Goal: Ask a question

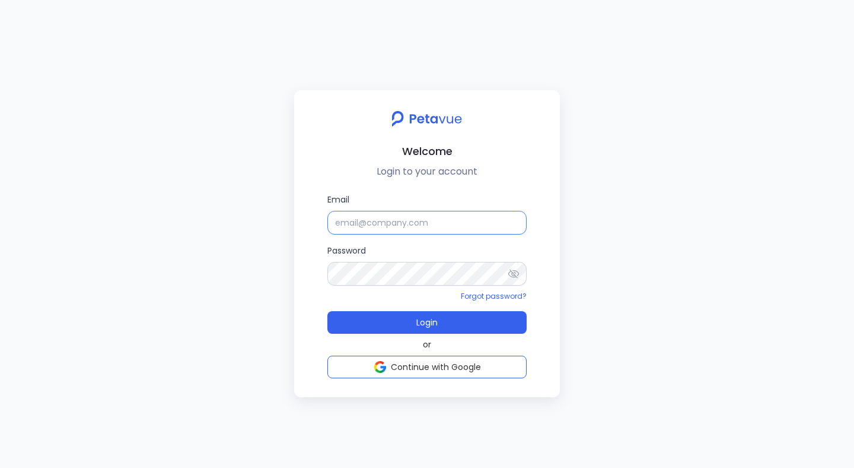
click at [352, 218] on input "Email" at bounding box center [426, 223] width 199 height 24
type input "[EMAIL_ADDRESS][DOMAIN_NAME]"
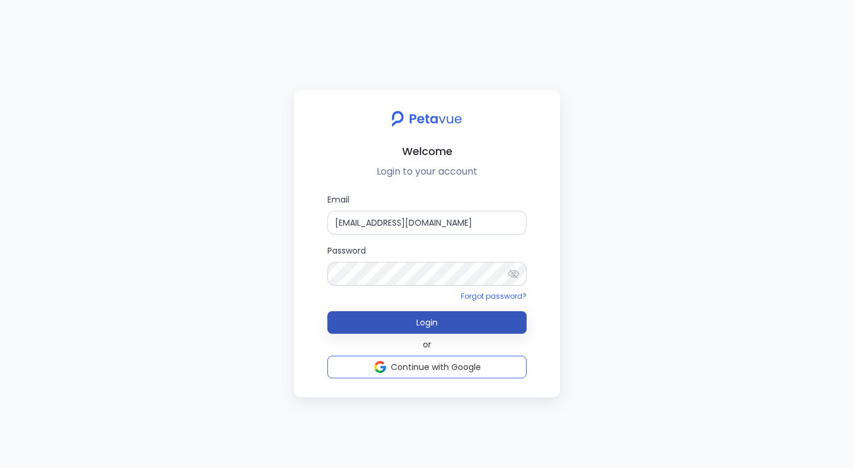
click at [406, 319] on button "Login" at bounding box center [426, 322] width 199 height 23
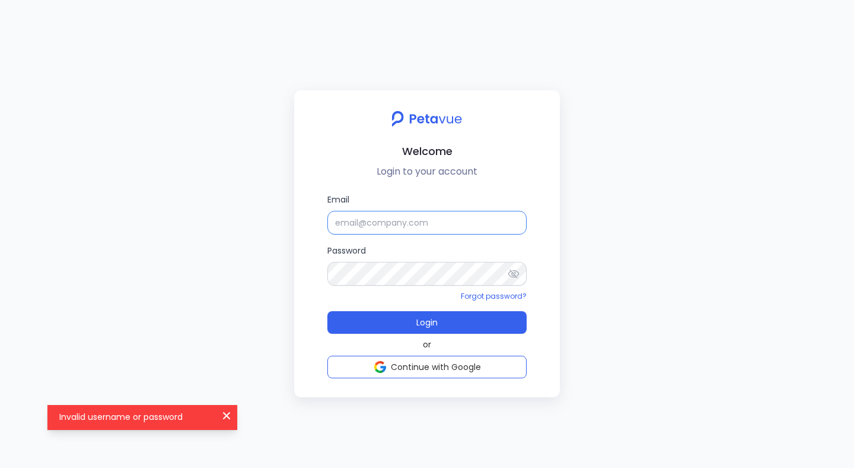
click at [408, 228] on input "Email" at bounding box center [426, 223] width 199 height 24
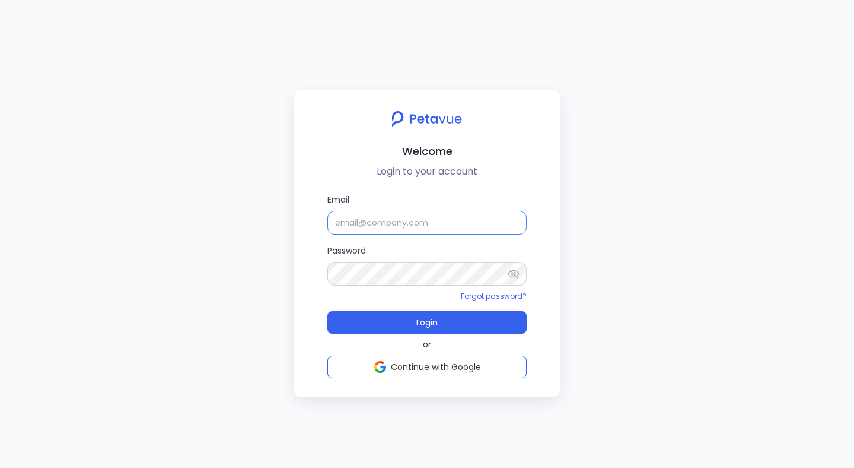
type input "[EMAIL_ADDRESS][DOMAIN_NAME]"
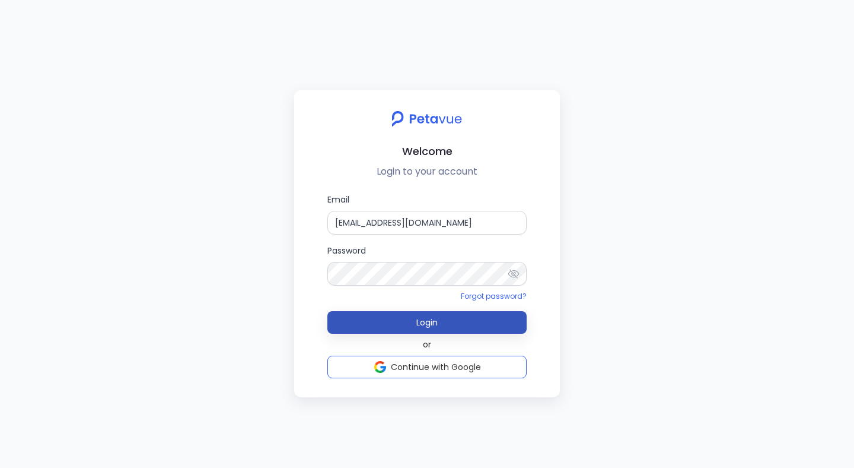
click at [424, 325] on span "Login" at bounding box center [426, 322] width 21 height 12
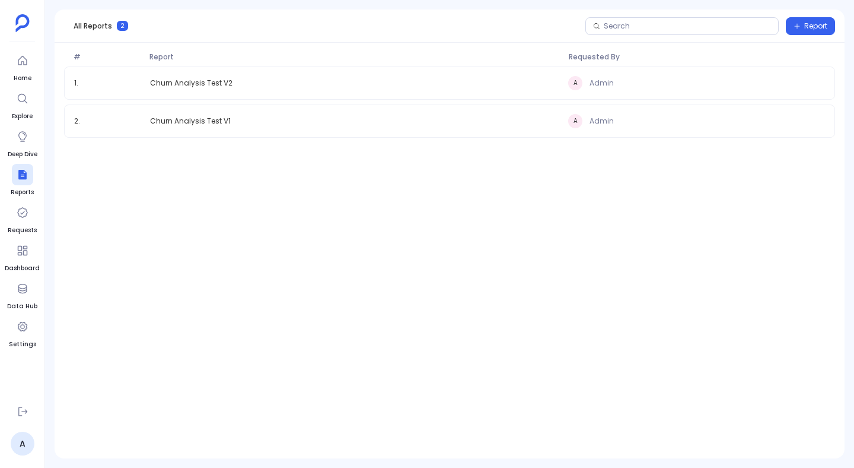
click at [34, 67] on ul "Home Explore Deep Dive Reports Requests Dashboard Data Hub Settings" at bounding box center [22, 223] width 35 height 346
click at [19, 66] on icon at bounding box center [23, 61] width 12 height 12
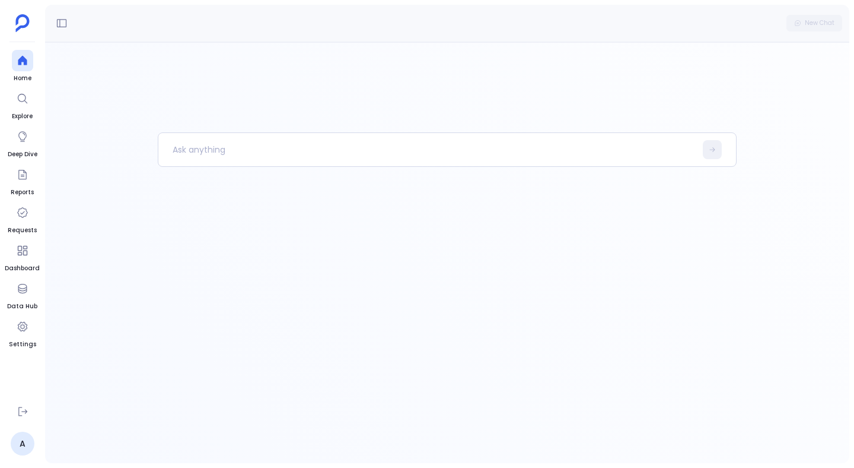
click at [339, 244] on div at bounding box center [447, 297] width 579 height 330
click at [236, 155] on p at bounding box center [427, 149] width 538 height 31
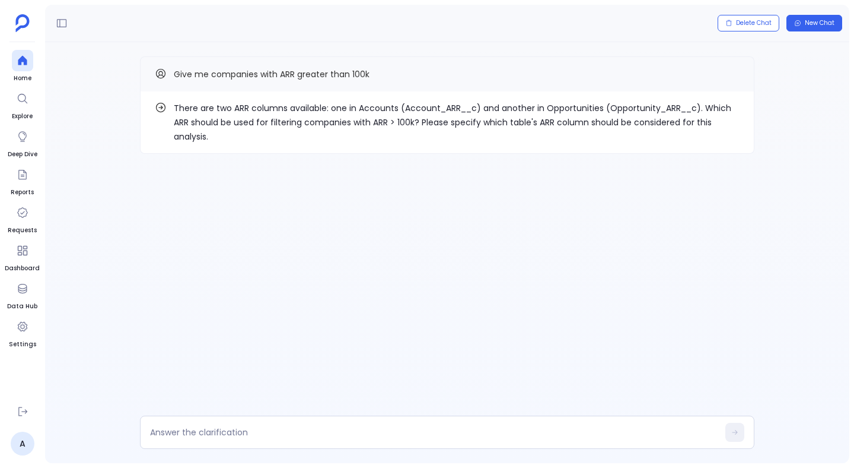
click at [408, 107] on p "There are two ARR columns available: one in Accounts (Account_ARR__c) and anoth…" at bounding box center [457, 122] width 566 height 43
copy p "Account_ARR__c"
click at [295, 431] on textarea at bounding box center [434, 432] width 568 height 12
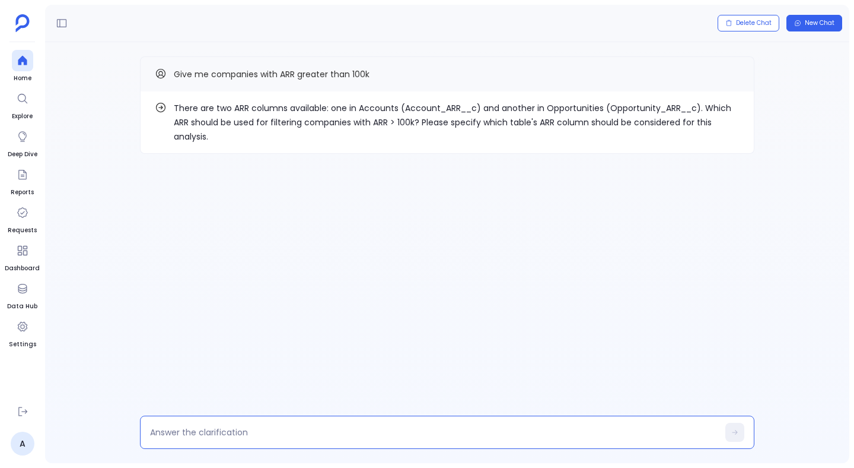
type textarea "Account_ARR__c"
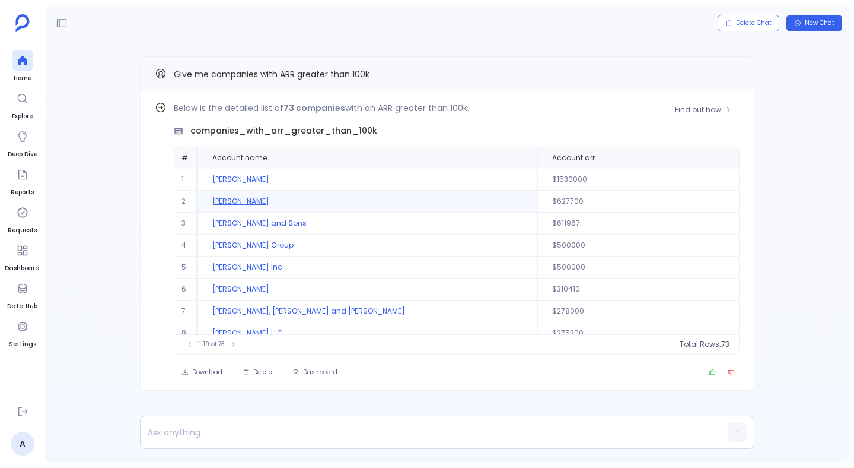
drag, startPoint x: 296, startPoint y: 202, endPoint x: 213, endPoint y: 195, distance: 83.3
click at [213, 195] on td "[PERSON_NAME]" at bounding box center [367, 201] width 339 height 22
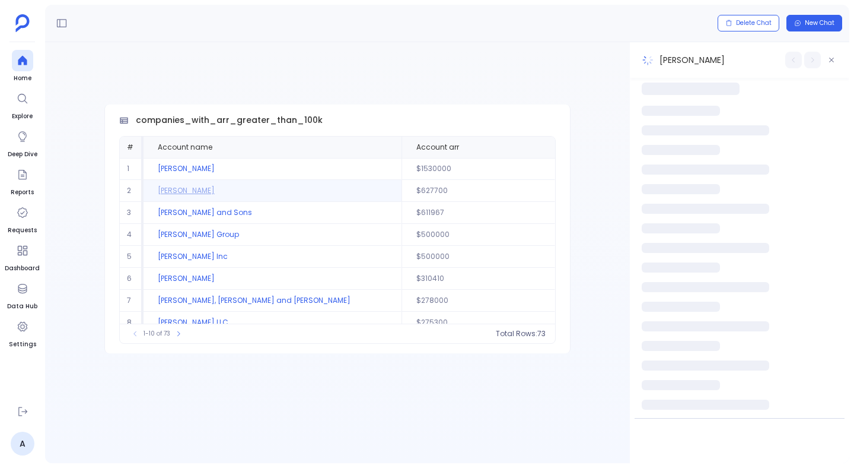
copy td "[PERSON_NAME]"
click at [835, 62] on icon "button" at bounding box center [831, 59] width 7 height 7
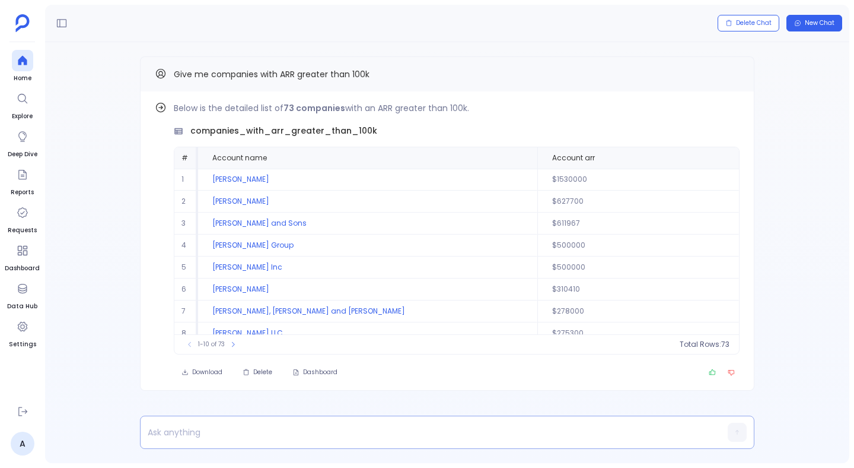
click at [227, 435] on p at bounding box center [425, 432] width 568 height 17
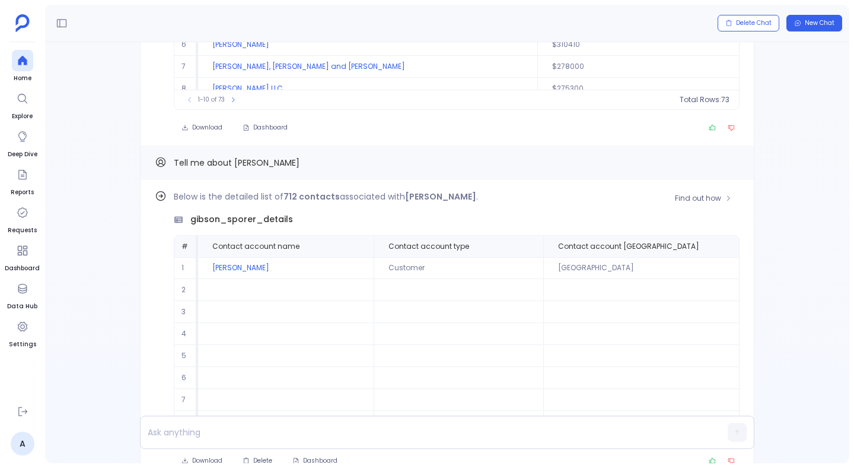
scroll to position [-104, 0]
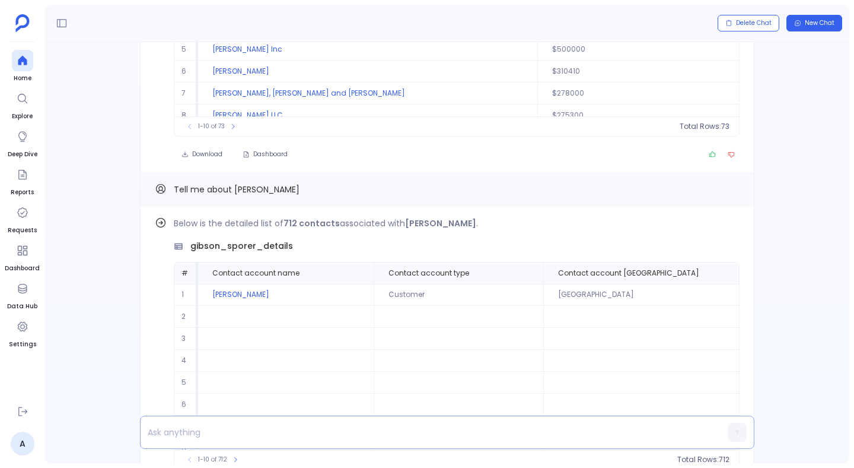
click at [250, 431] on p at bounding box center [425, 432] width 568 height 17
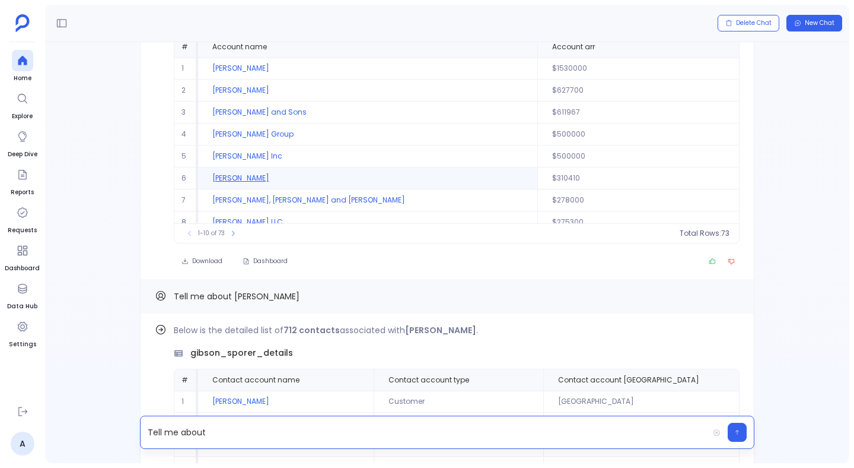
scroll to position [54, 0]
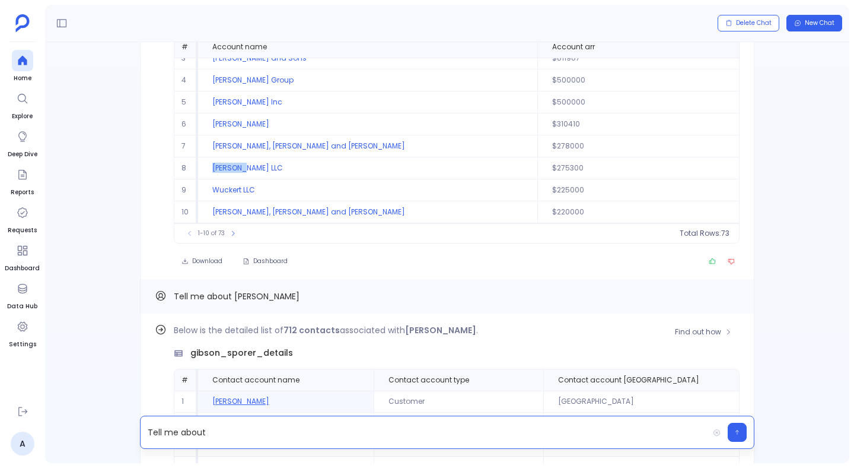
drag, startPoint x: 258, startPoint y: 170, endPoint x: 213, endPoint y: 171, distance: 45.1
click at [213, 171] on td "[PERSON_NAME] LLC" at bounding box center [367, 168] width 339 height 22
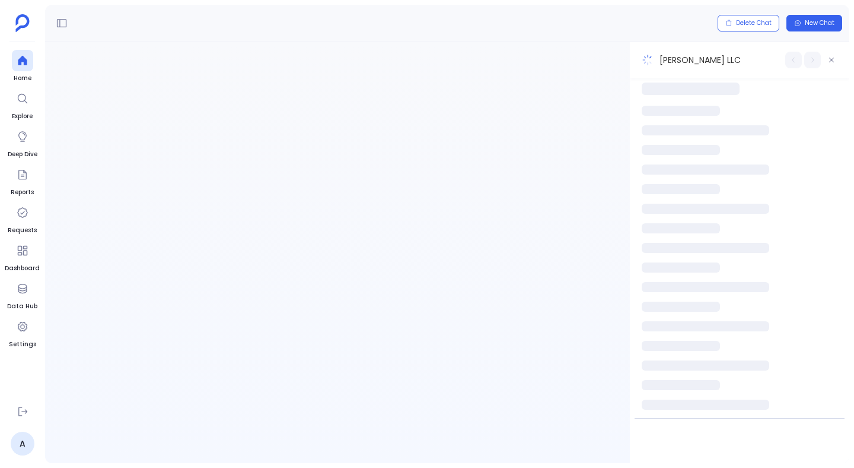
scroll to position [0, 0]
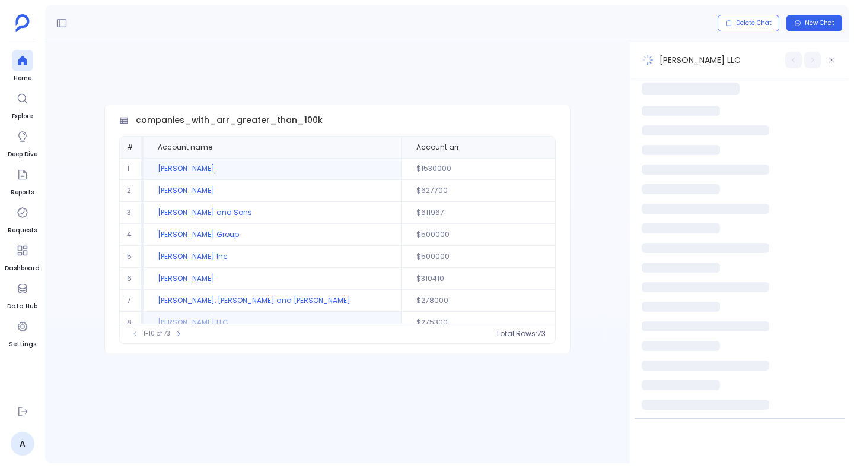
copy td "[PERSON_NAME] LLC"
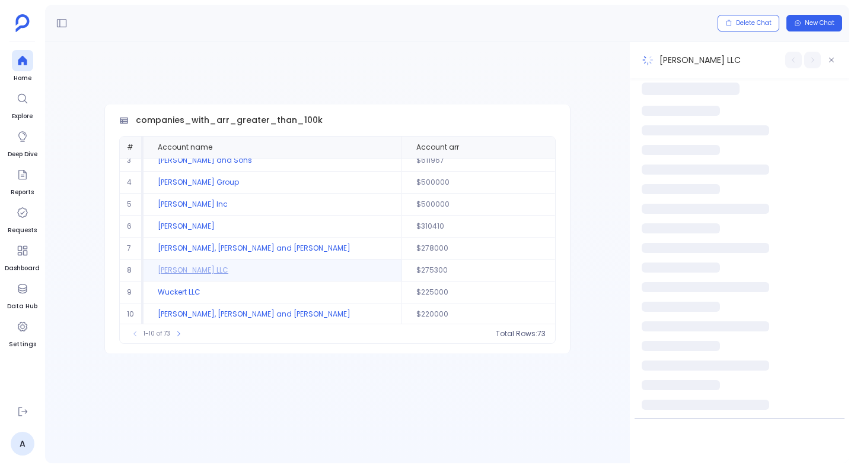
scroll to position [54, 0]
click at [835, 59] on icon "button" at bounding box center [831, 59] width 7 height 7
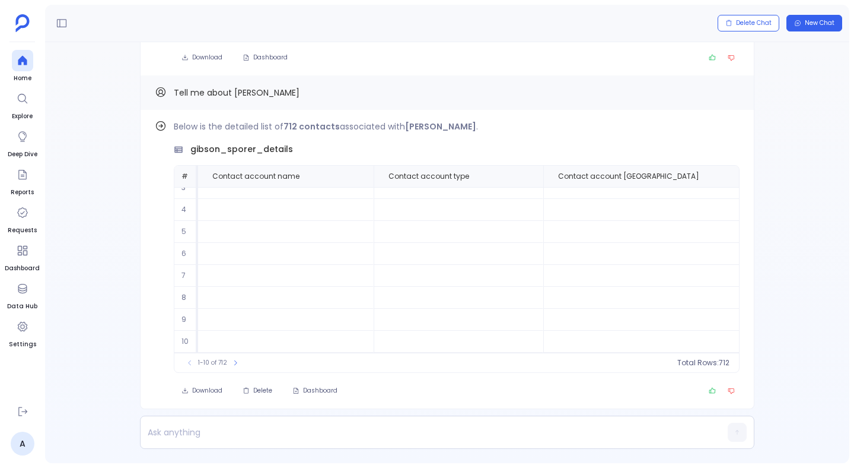
scroll to position [0, 0]
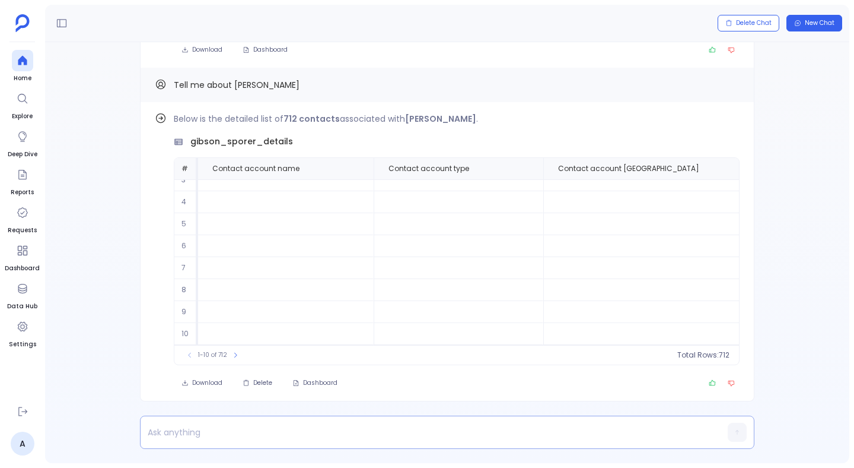
click at [243, 427] on p at bounding box center [425, 432] width 568 height 17
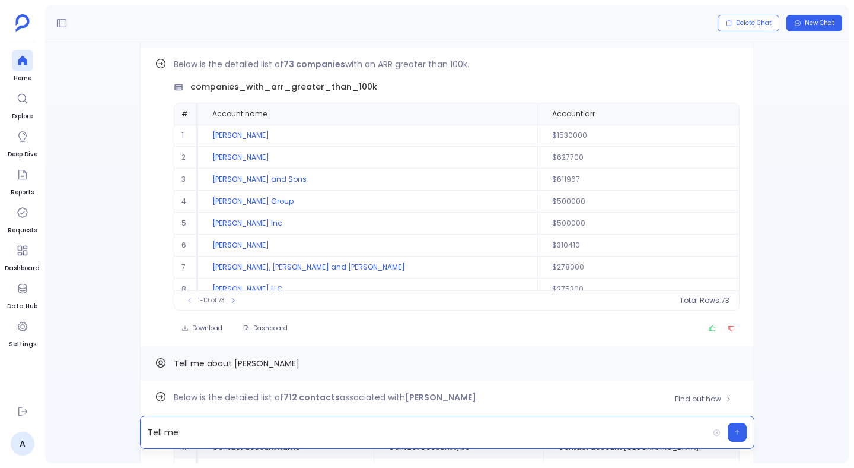
scroll to position [-279, 0]
drag, startPoint x: 266, startPoint y: 224, endPoint x: 208, endPoint y: 224, distance: 58.1
click at [208, 224] on td "[PERSON_NAME] Inc" at bounding box center [367, 225] width 339 height 22
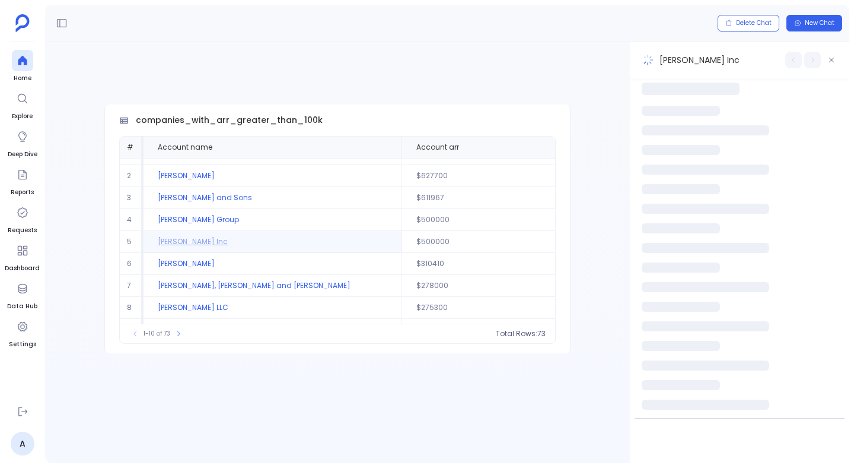
scroll to position [27, 0]
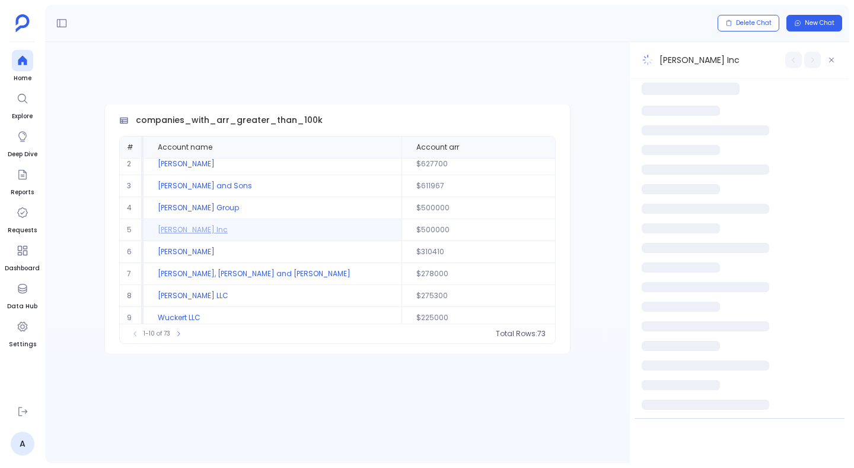
copy td "[PERSON_NAME] Inc"
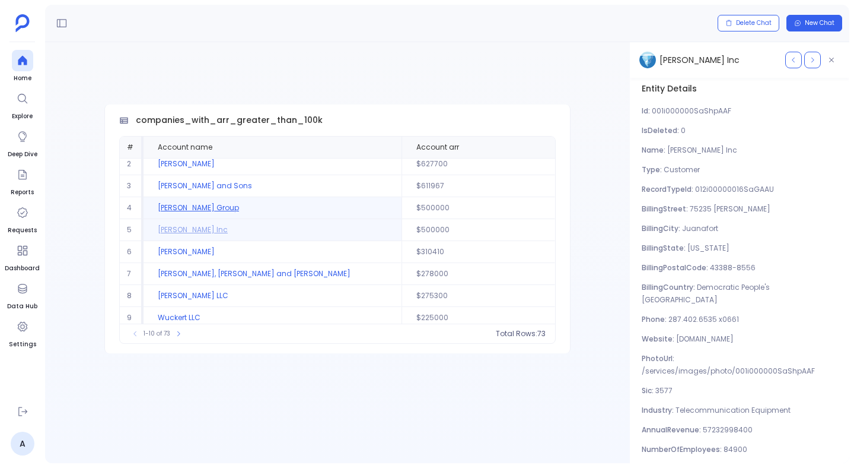
drag, startPoint x: 279, startPoint y: 230, endPoint x: 299, endPoint y: 198, distance: 37.0
click at [275, 206] on tbody "1 [PERSON_NAME] $1530000 2 [PERSON_NAME] $627700 3 [PERSON_NAME] and Sons $6119…" at bounding box center [337, 241] width 435 height 220
click at [828, 56] on icon "button" at bounding box center [831, 59] width 7 height 7
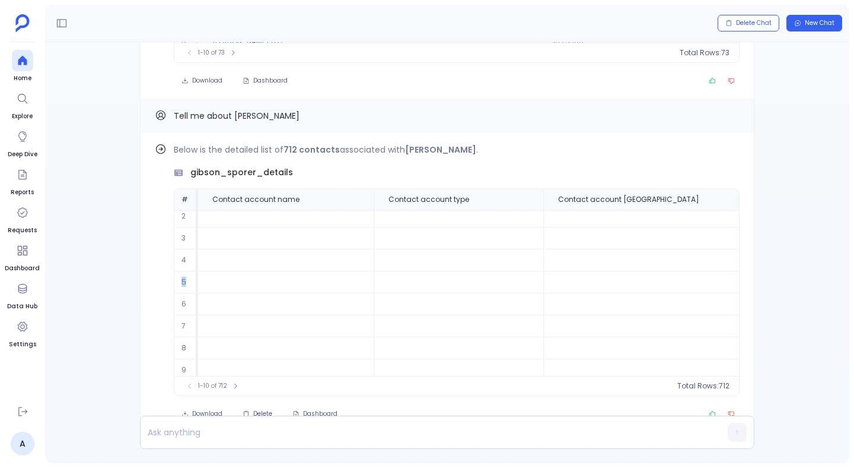
scroll to position [0, 0]
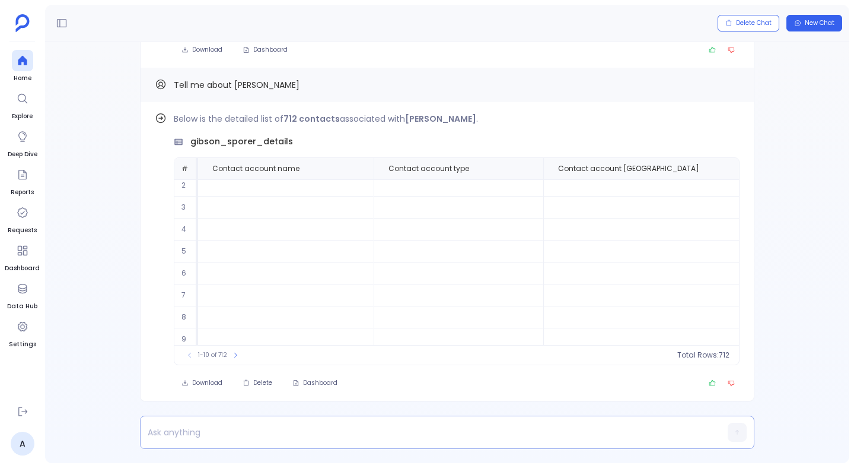
click at [195, 435] on p at bounding box center [425, 432] width 568 height 17
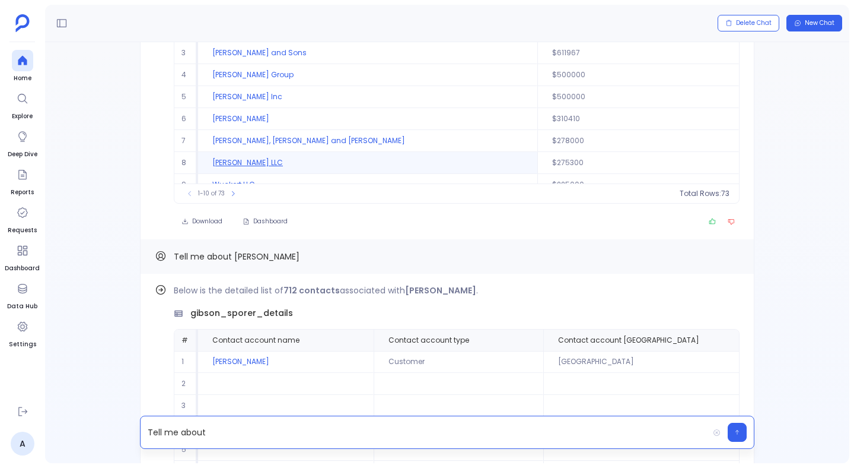
scroll to position [54, 0]
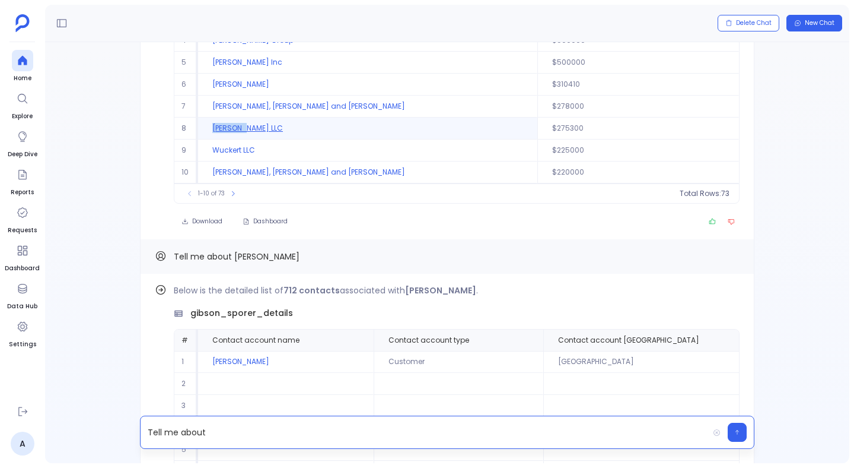
copy td "[PERSON_NAME] LLC"
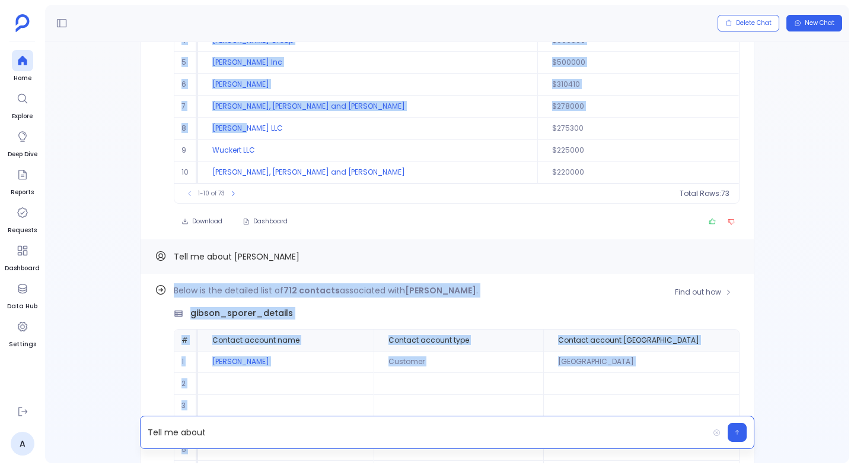
drag, startPoint x: 273, startPoint y: 126, endPoint x: 149, endPoint y: 299, distance: 213.0
click at [149, 299] on div "Find out how Below is the detailed list of 712 contacts associated with [PERSON…" at bounding box center [447, 252] width 805 height 421
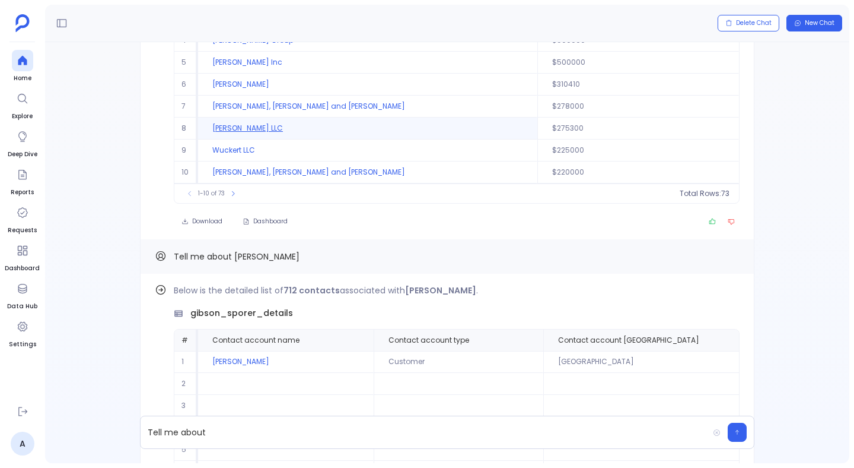
drag, startPoint x: 277, startPoint y: 136, endPoint x: 266, endPoint y: 132, distance: 11.5
click at [266, 132] on td "[PERSON_NAME] LLC" at bounding box center [367, 128] width 339 height 22
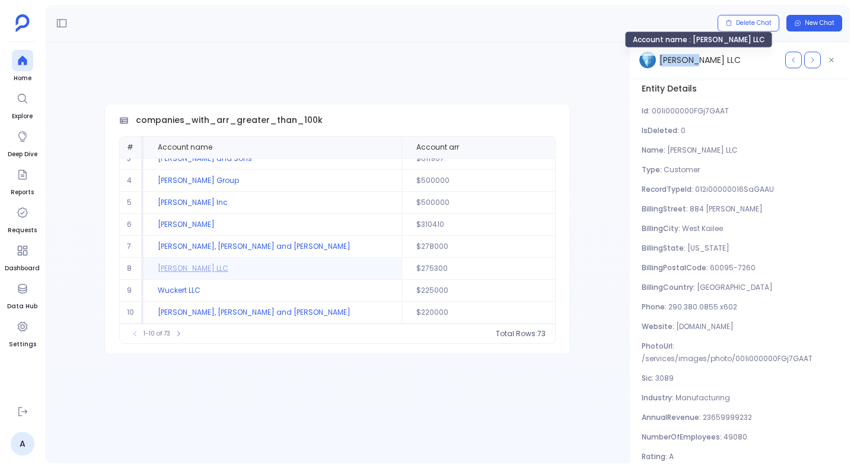
drag, startPoint x: 698, startPoint y: 61, endPoint x: 660, endPoint y: 61, distance: 38.6
click at [660, 61] on div "[PERSON_NAME] LLC" at bounding box center [710, 60] width 141 height 17
copy span "[PERSON_NAME] LLC"
click at [832, 59] on icon "button" at bounding box center [831, 59] width 7 height 7
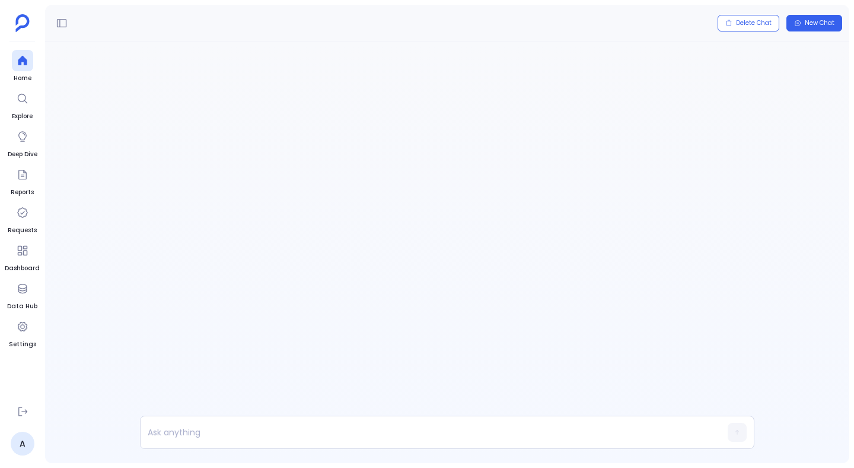
scroll to position [-317, 0]
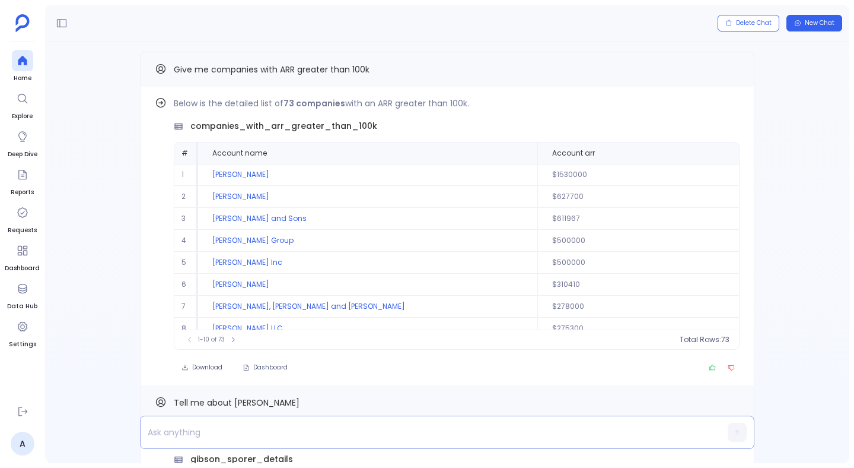
click at [214, 427] on p at bounding box center [425, 432] width 568 height 17
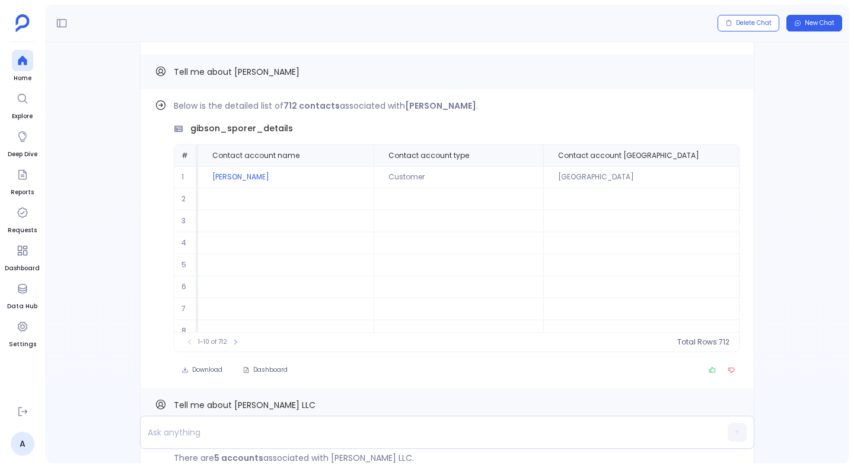
scroll to position [-1747, 0]
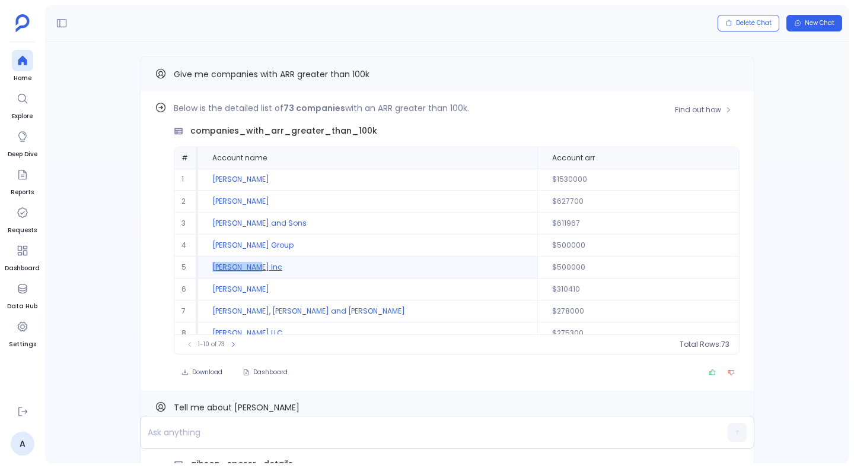
drag, startPoint x: 280, startPoint y: 265, endPoint x: 212, endPoint y: 265, distance: 68.2
click at [212, 265] on td "[PERSON_NAME] Inc" at bounding box center [367, 267] width 339 height 22
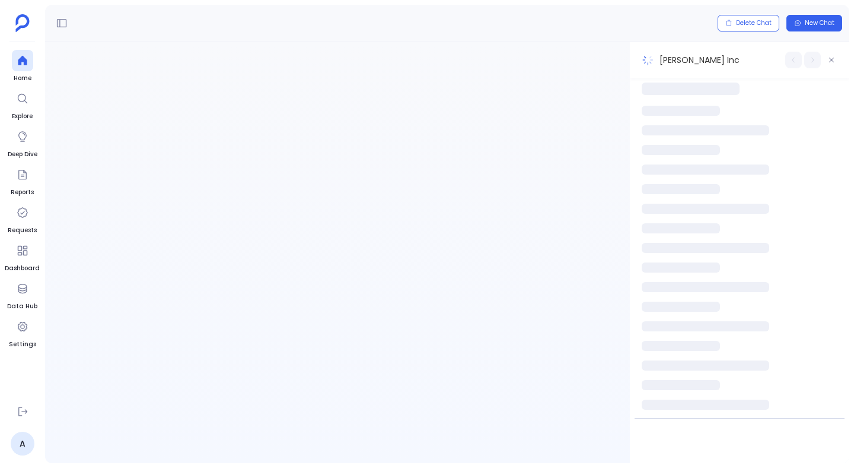
scroll to position [0, 0]
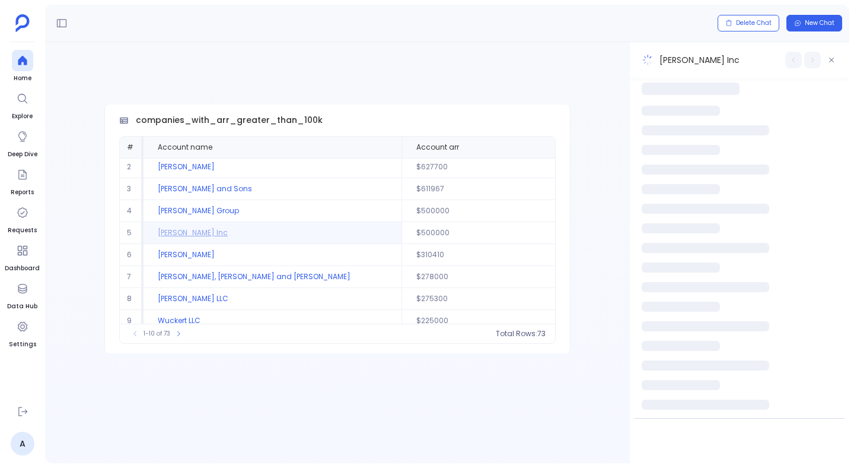
copy td "[PERSON_NAME] Inc"
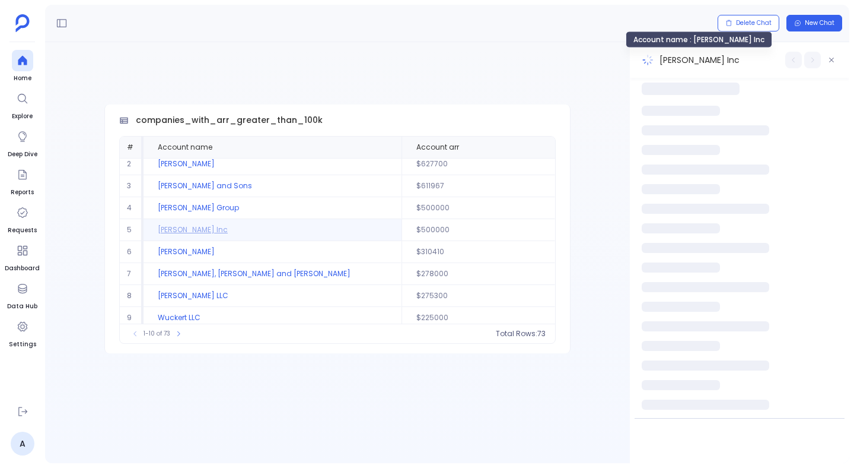
click at [684, 60] on span "[PERSON_NAME] Inc" at bounding box center [700, 60] width 80 height 12
copy div "[PERSON_NAME] Inc"
click at [834, 52] on button "button" at bounding box center [831, 60] width 17 height 17
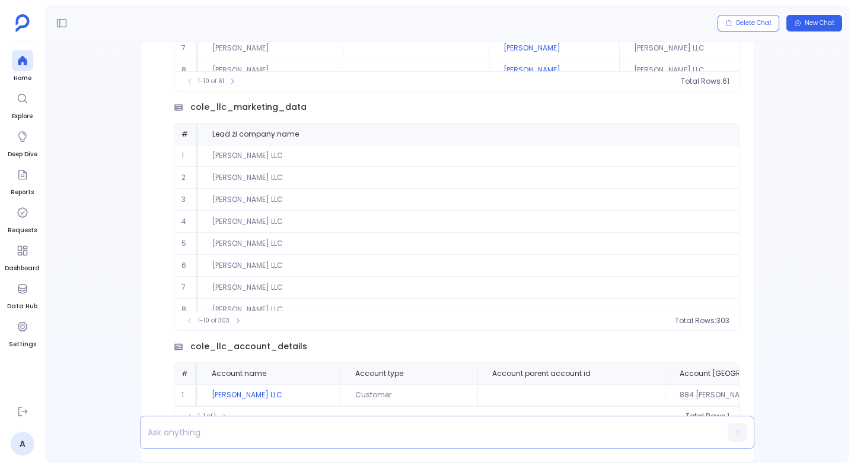
scroll to position [0, 0]
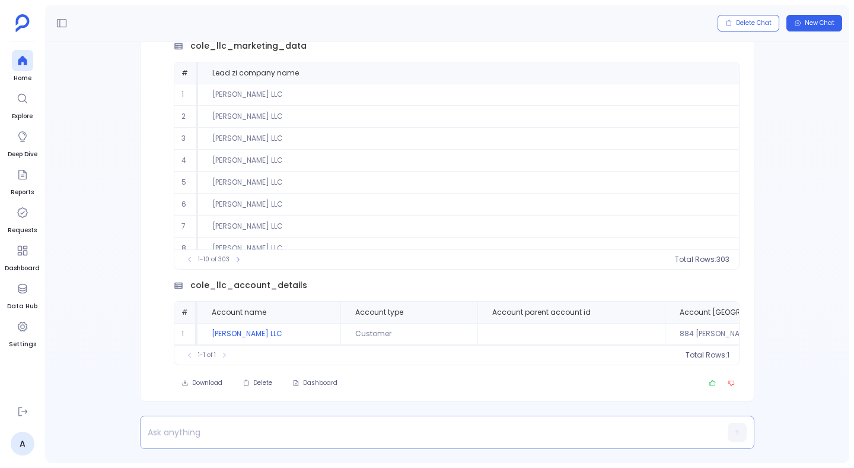
click at [247, 432] on p at bounding box center [425, 432] width 568 height 17
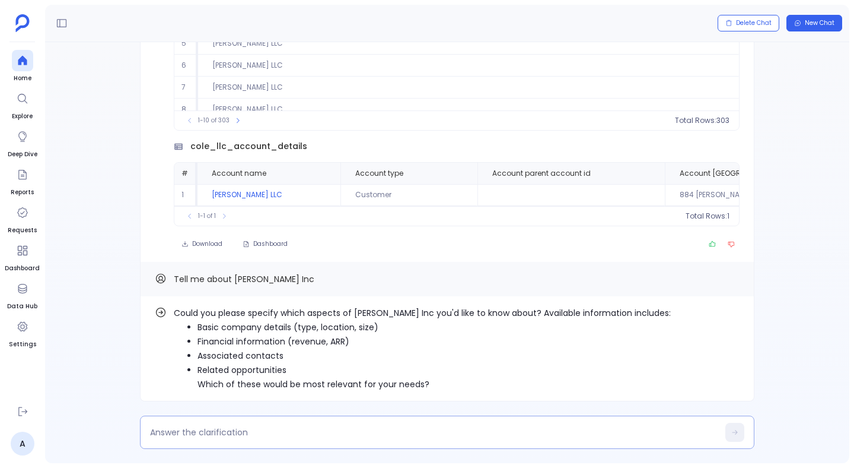
click at [259, 425] on div at bounding box center [447, 431] width 615 height 33
click at [240, 431] on textarea at bounding box center [434, 432] width 568 height 12
type textarea "Basic company details"
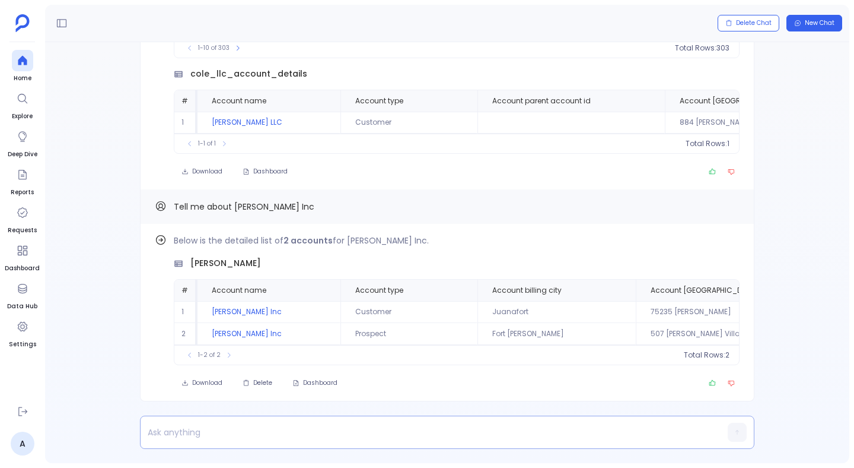
click at [215, 427] on p at bounding box center [425, 432] width 568 height 17
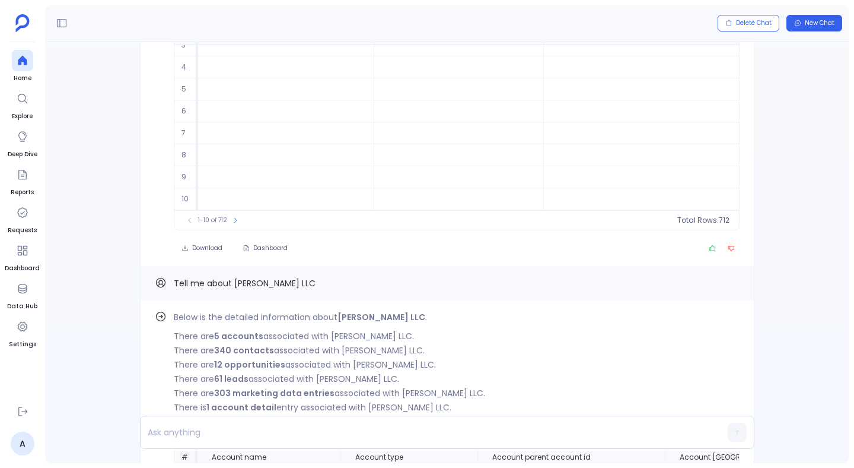
scroll to position [-1801, 0]
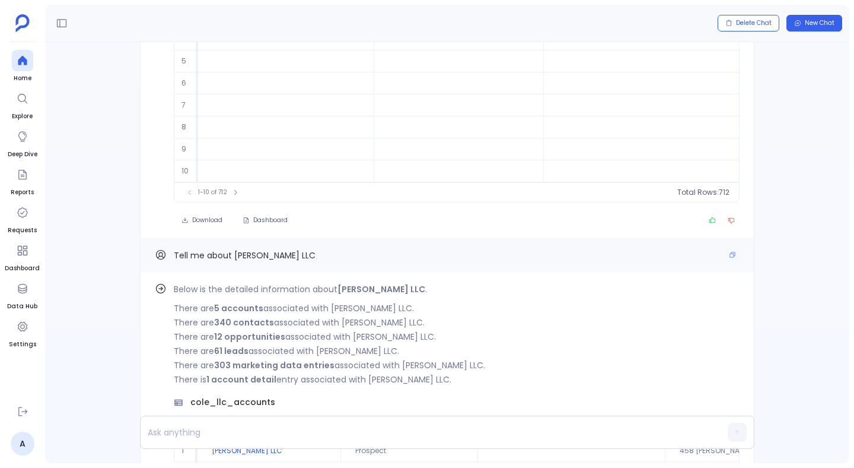
drag, startPoint x: 168, startPoint y: 243, endPoint x: 274, endPoint y: 240, distance: 105.6
click at [274, 247] on div "Tell me about [PERSON_NAME] LLC" at bounding box center [447, 254] width 585 height 15
drag, startPoint x: 268, startPoint y: 250, endPoint x: 170, endPoint y: 246, distance: 98.0
click at [170, 247] on div "Tell me about [PERSON_NAME] LLC" at bounding box center [447, 254] width 585 height 15
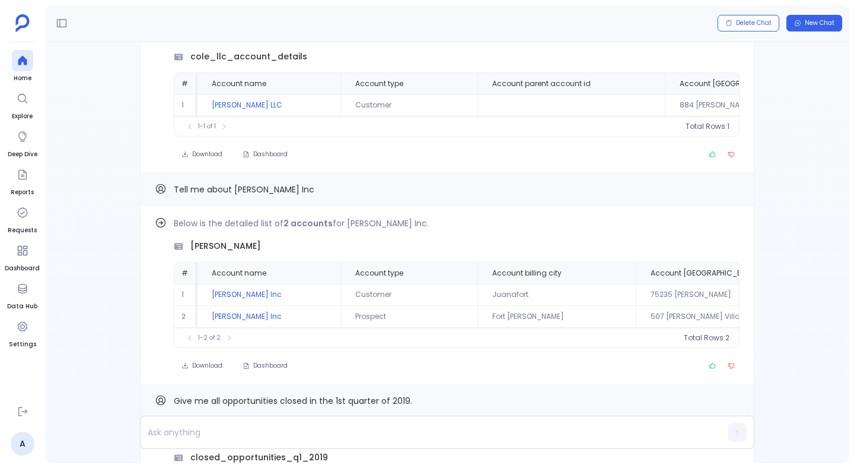
scroll to position [-315, 0]
click at [725, 221] on icon "button" at bounding box center [728, 224] width 7 height 7
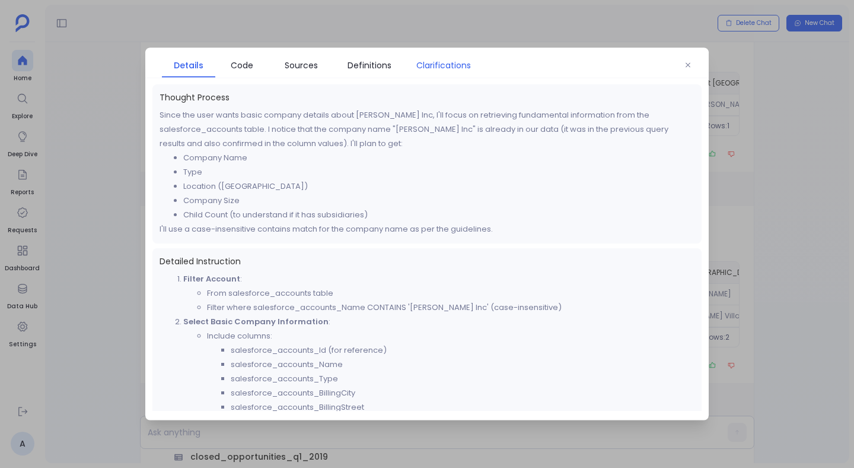
click at [447, 66] on span "Clarifications" at bounding box center [443, 65] width 55 height 13
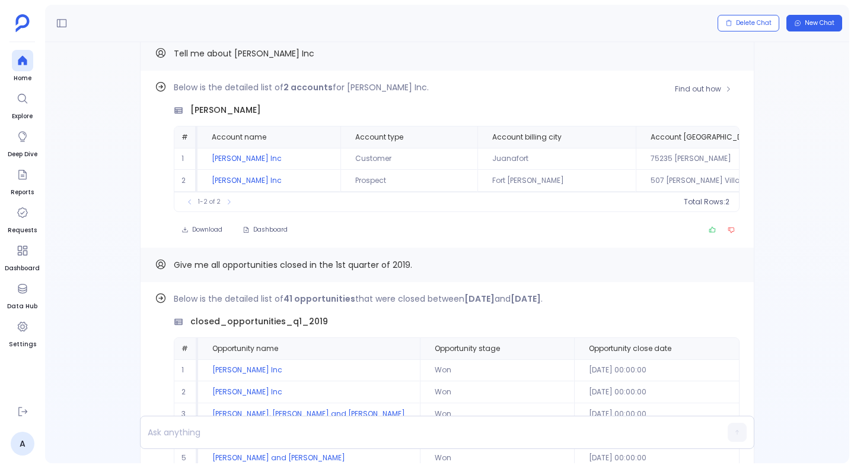
scroll to position [0, 0]
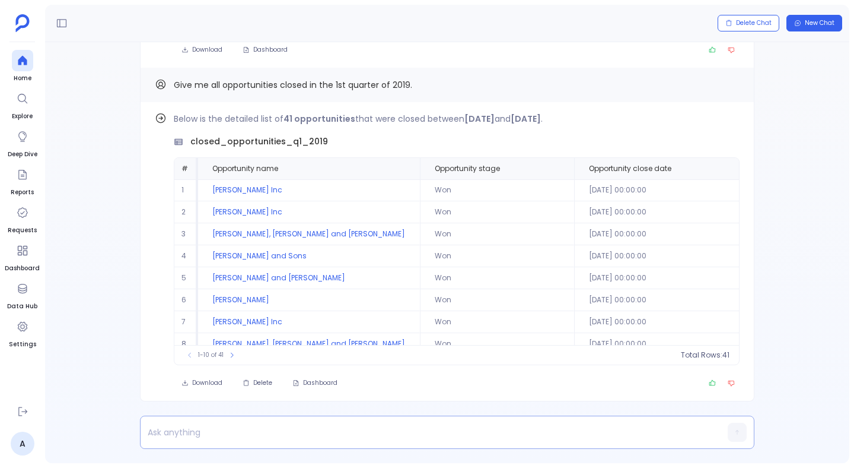
click at [224, 437] on p at bounding box center [425, 432] width 568 height 17
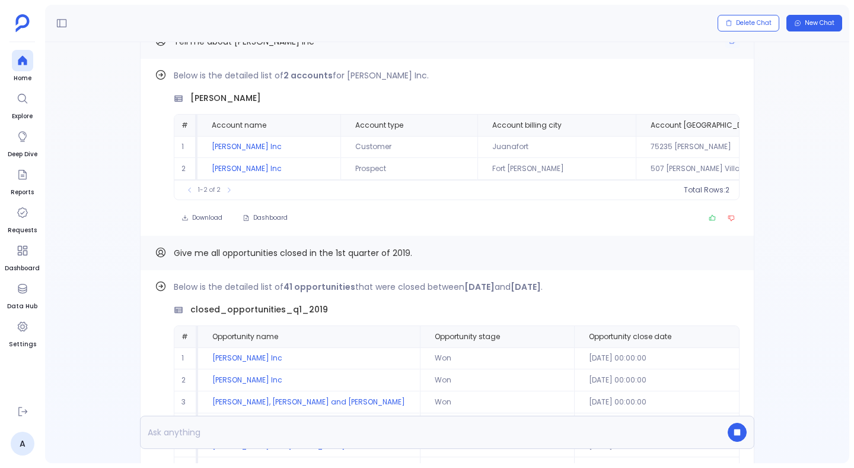
scroll to position [-224, 0]
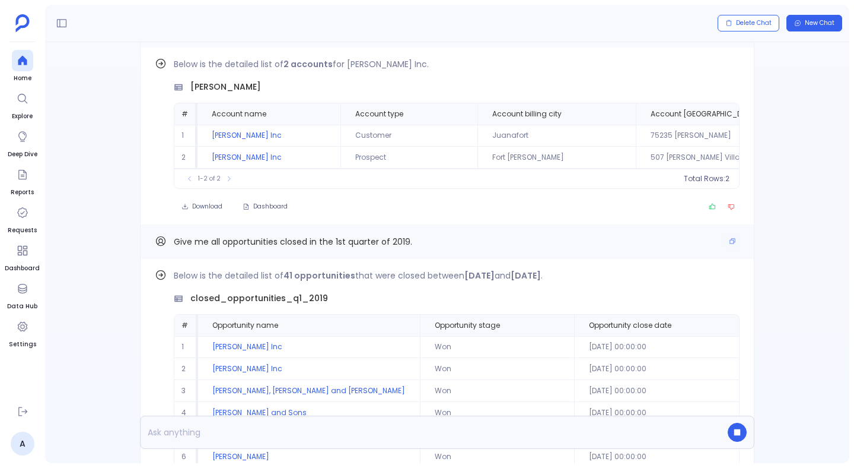
click at [355, 241] on span "Give me all opportunities closed in the 1st quarter of 2019." at bounding box center [293, 242] width 239 height 12
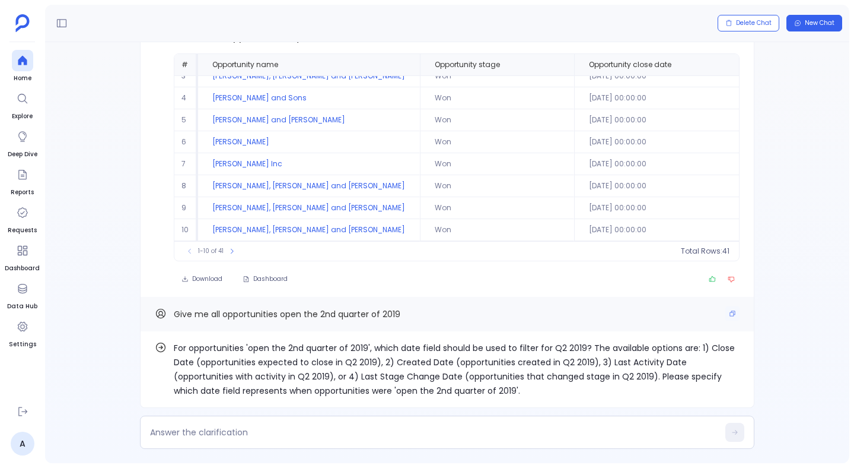
scroll to position [0, 0]
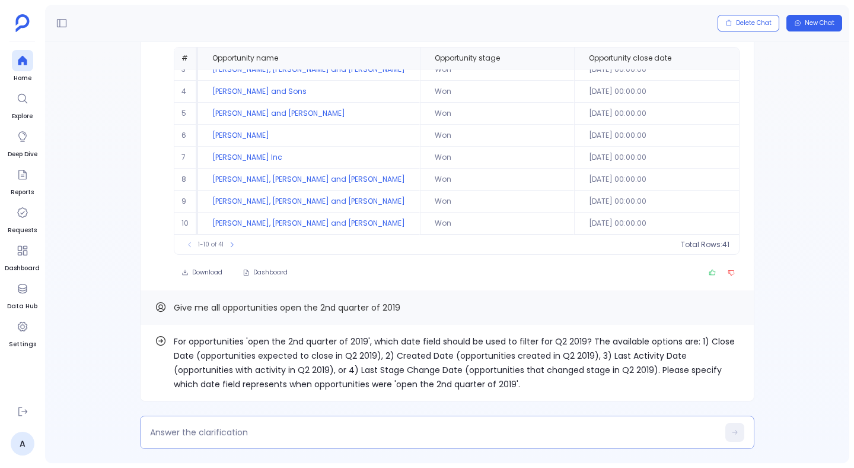
click at [392, 424] on div at bounding box center [447, 431] width 615 height 33
click at [306, 428] on textarea at bounding box center [434, 432] width 568 height 12
type textarea "None, it should be open opportunities in the 2nd quarter of 2019"
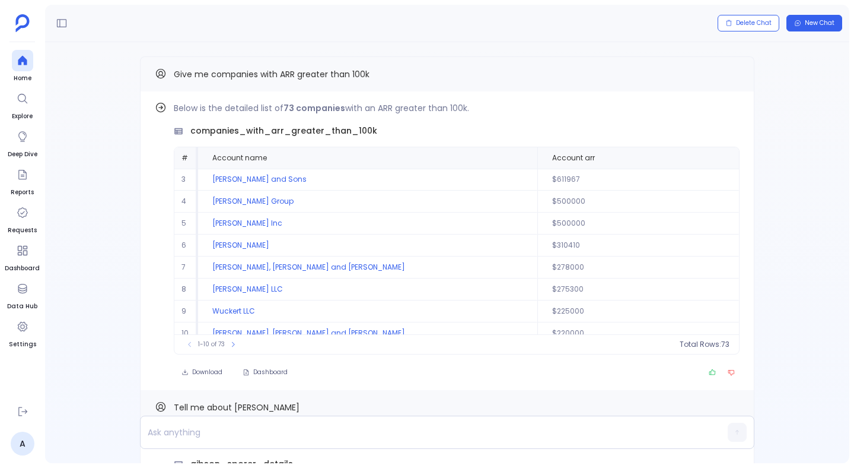
scroll to position [54, 0]
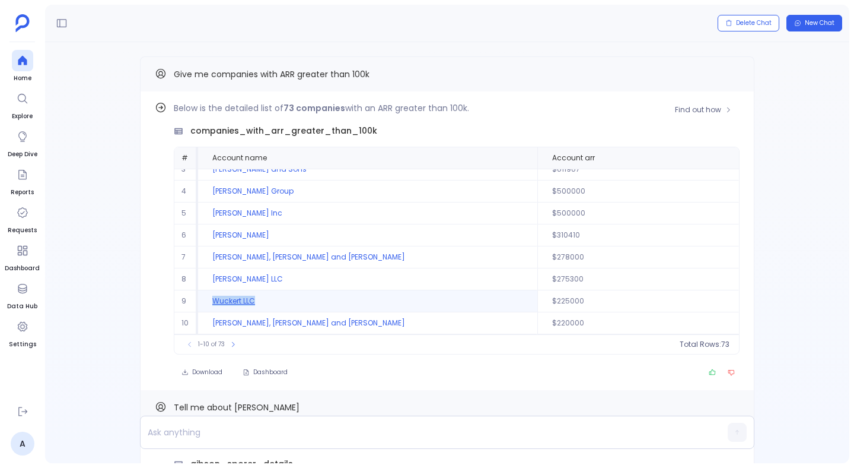
drag, startPoint x: 282, startPoint y: 300, endPoint x: 211, endPoint y: 300, distance: 70.6
click at [211, 300] on td "Wuckert LLC" at bounding box center [367, 301] width 339 height 22
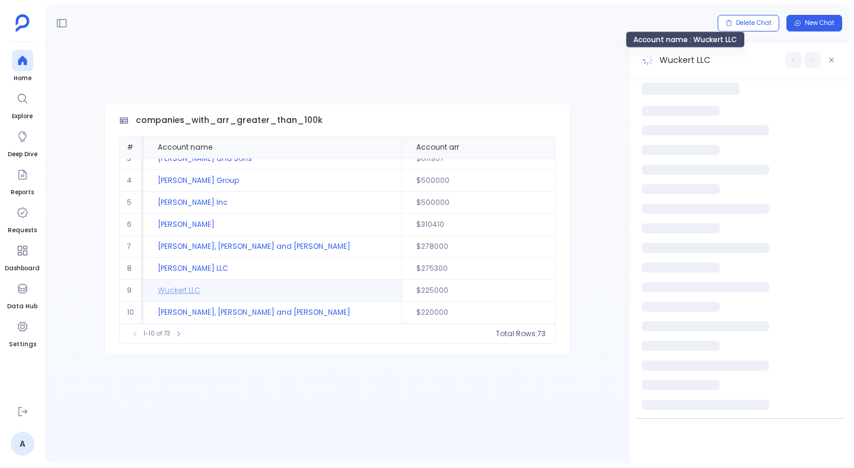
click at [689, 54] on span "Wuckert LLC" at bounding box center [685, 60] width 51 height 12
click at [688, 59] on span "Wuckert LLC" at bounding box center [685, 60] width 51 height 12
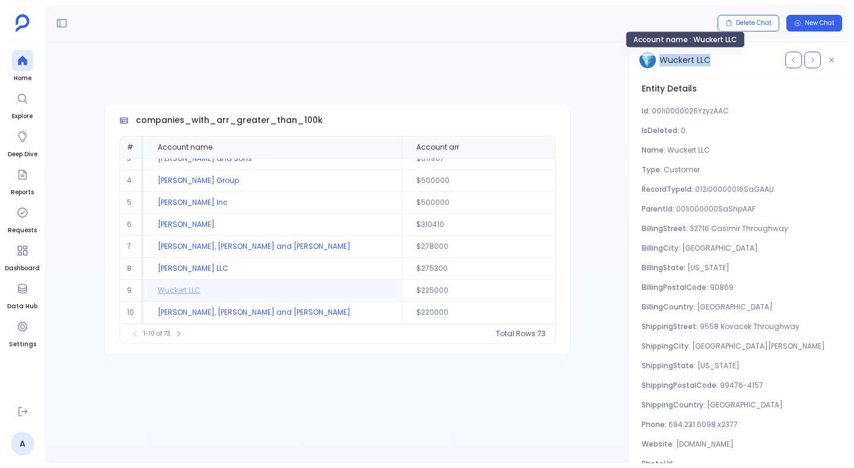
copy div "Wuckert LLC"
click at [830, 61] on icon "button" at bounding box center [831, 60] width 5 height 5
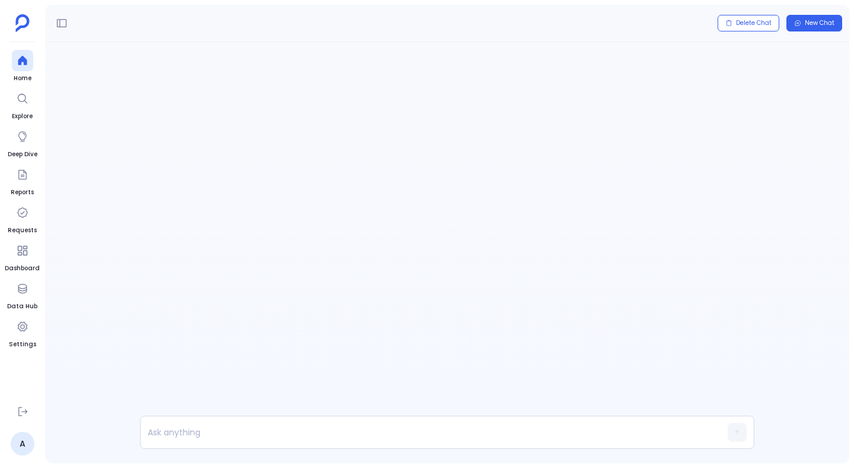
scroll to position [-2622, 0]
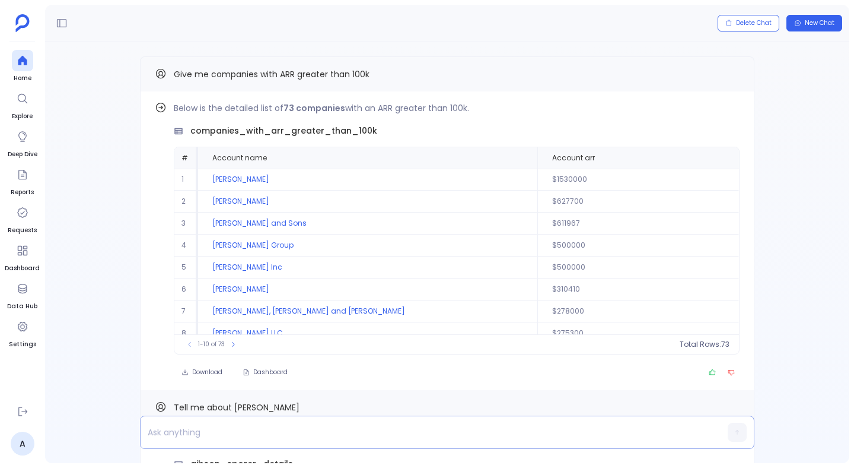
click at [309, 436] on p at bounding box center [425, 432] width 568 height 17
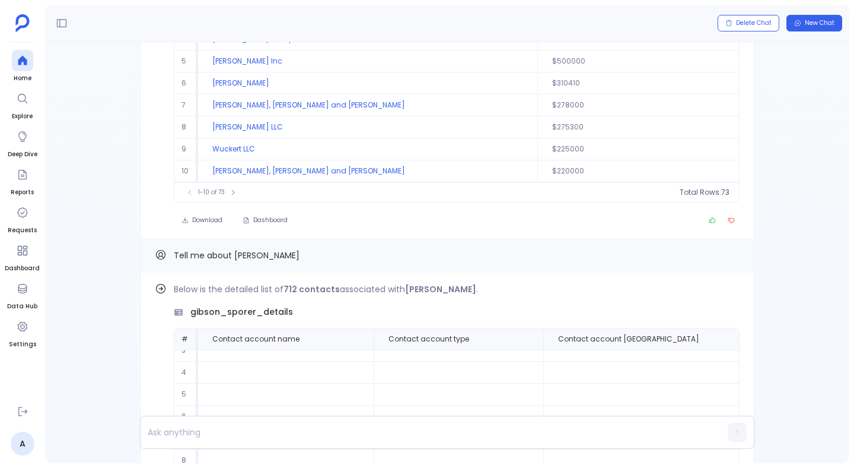
scroll to position [-4369, 0]
